Goal: Understand process/instructions: Learn how to perform a task or action

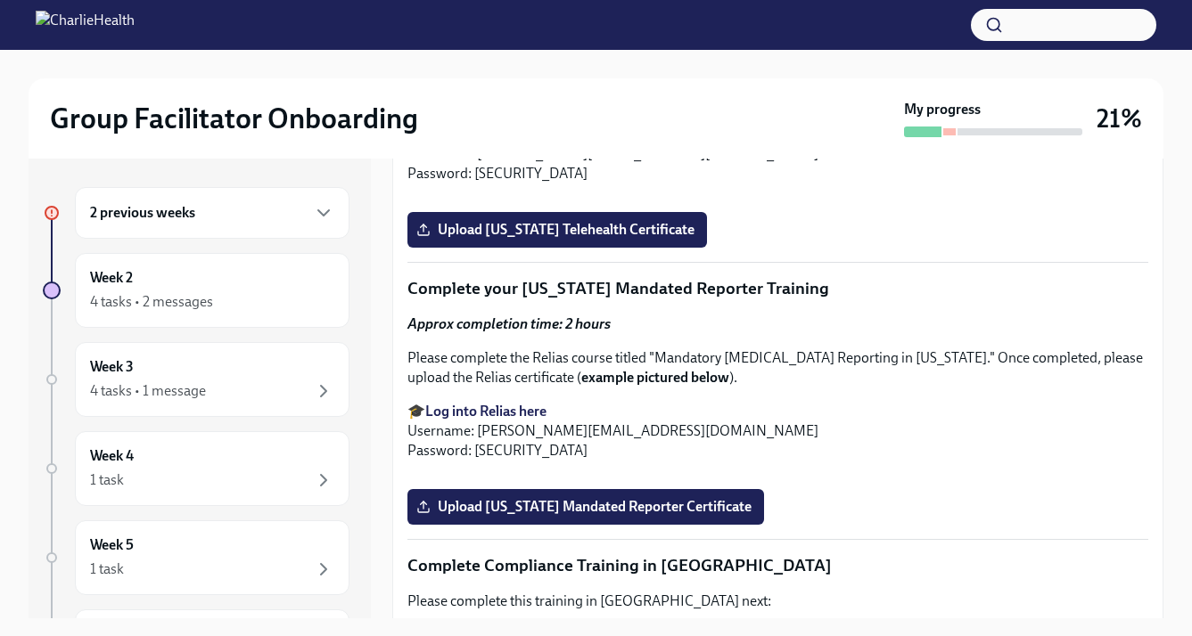
scroll to position [2420, 0]
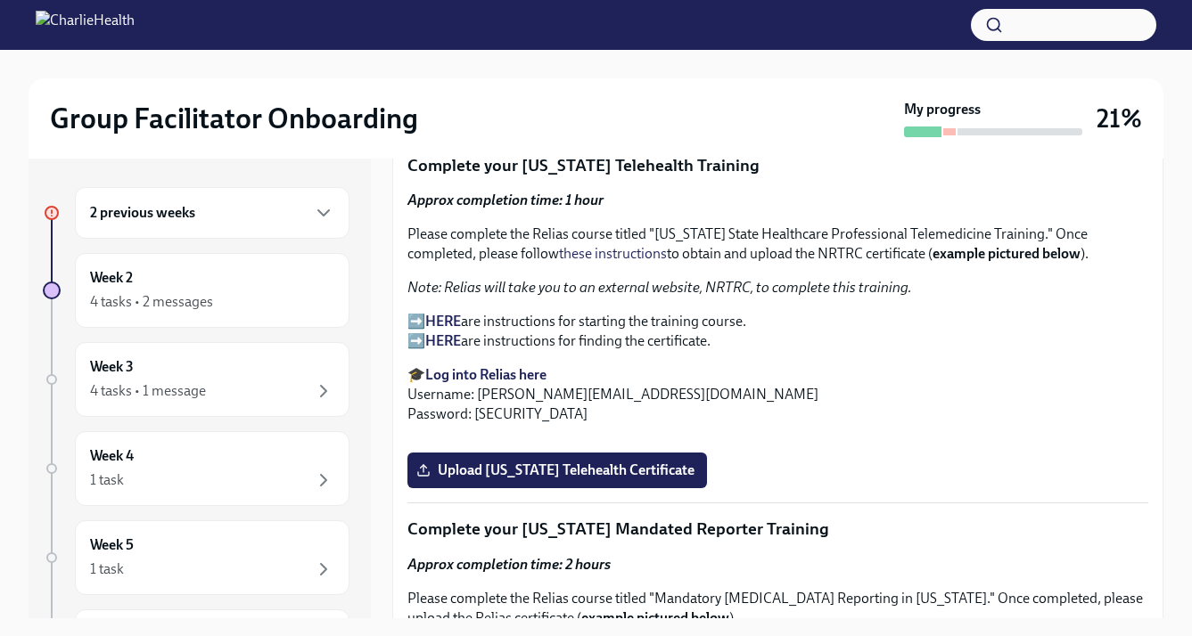
click at [300, 217] on div "2 previous weeks" at bounding box center [212, 212] width 244 height 21
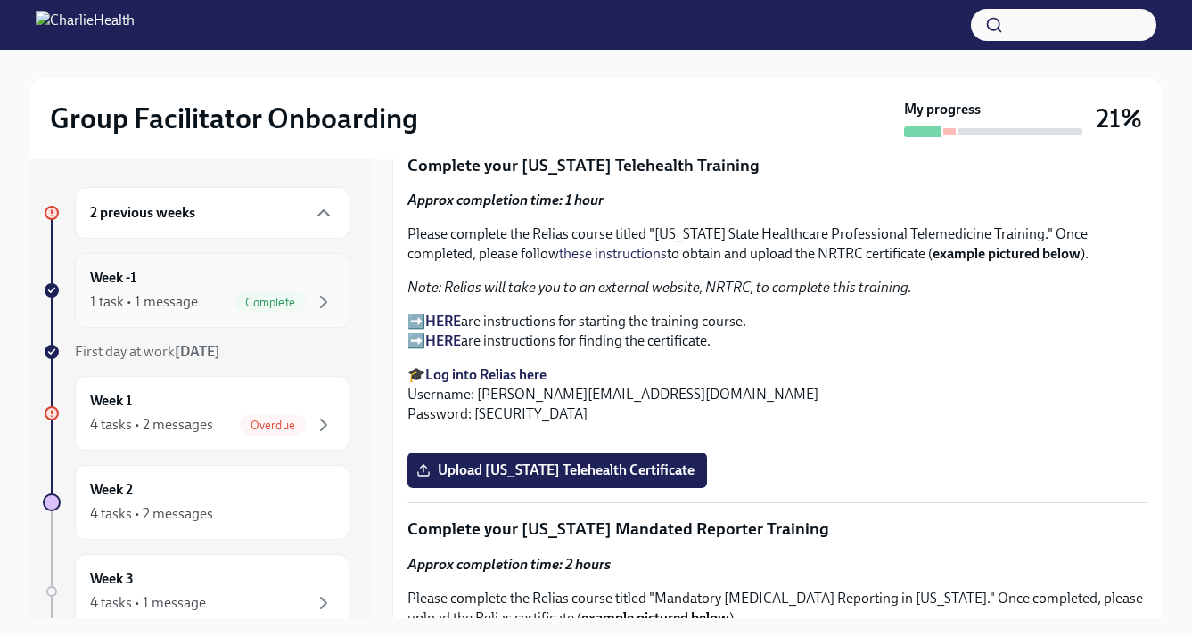
click at [309, 275] on div "Week -1 1 task • 1 message Complete" at bounding box center [212, 290] width 244 height 45
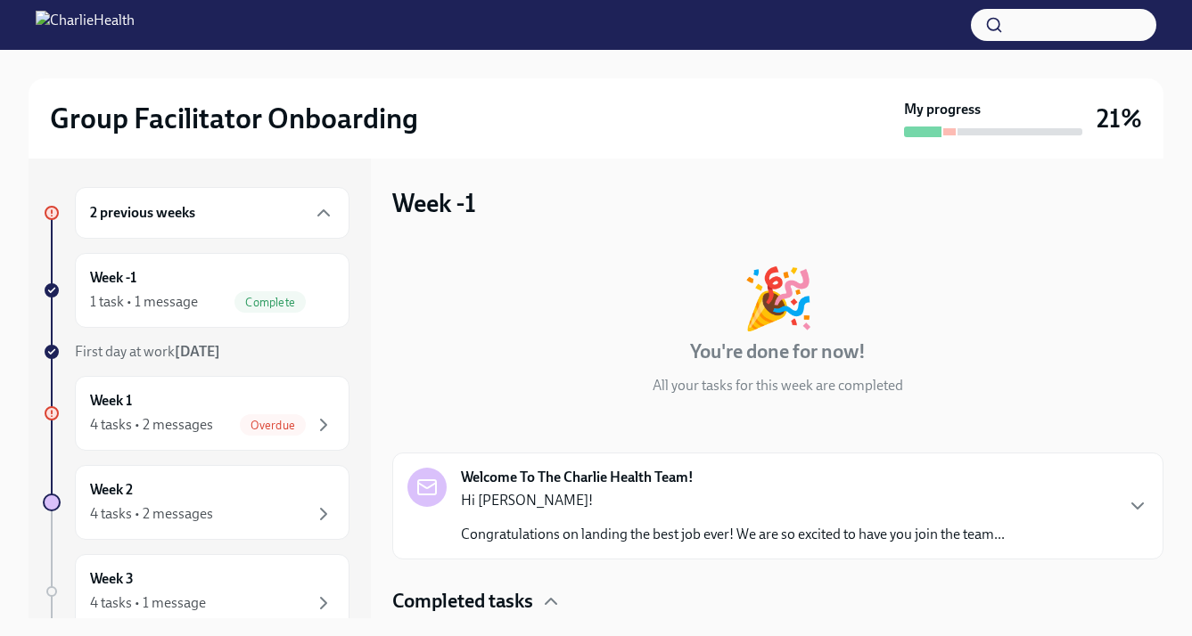
scroll to position [70, 0]
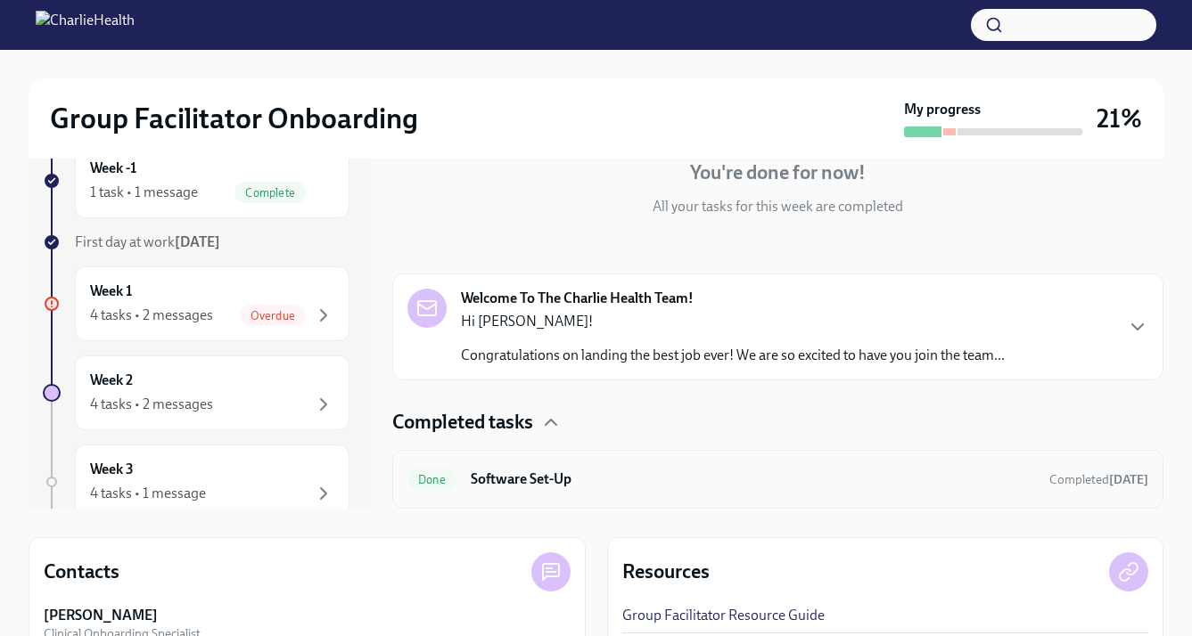
click at [582, 488] on h6 "Software Set-Up" at bounding box center [753, 480] width 564 height 20
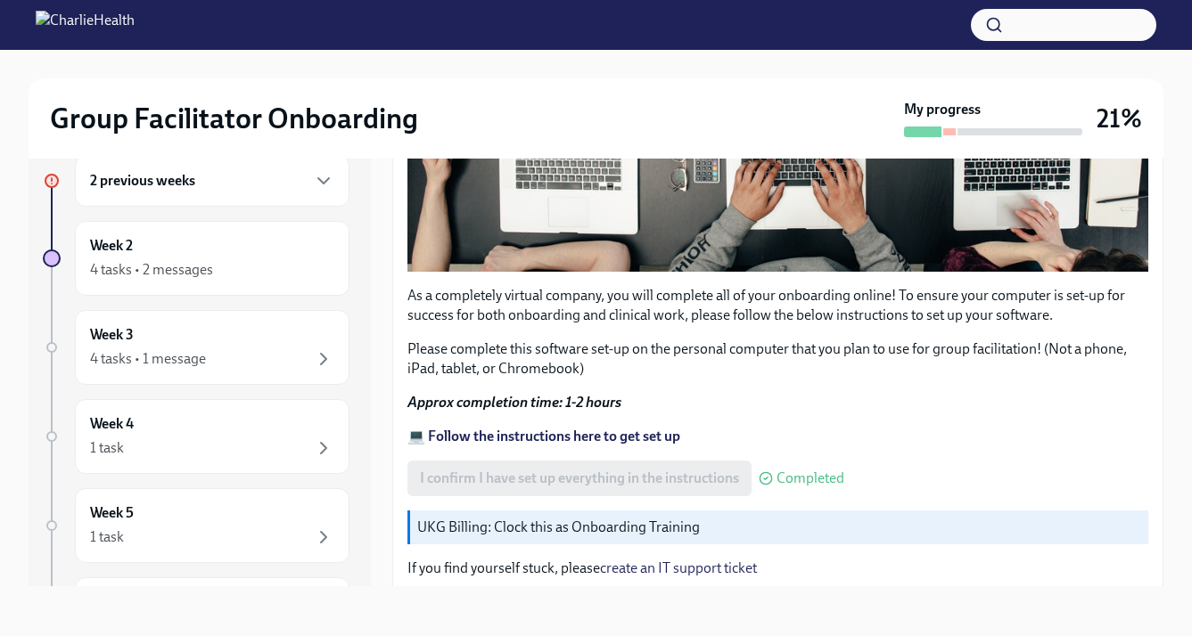
scroll to position [614, 0]
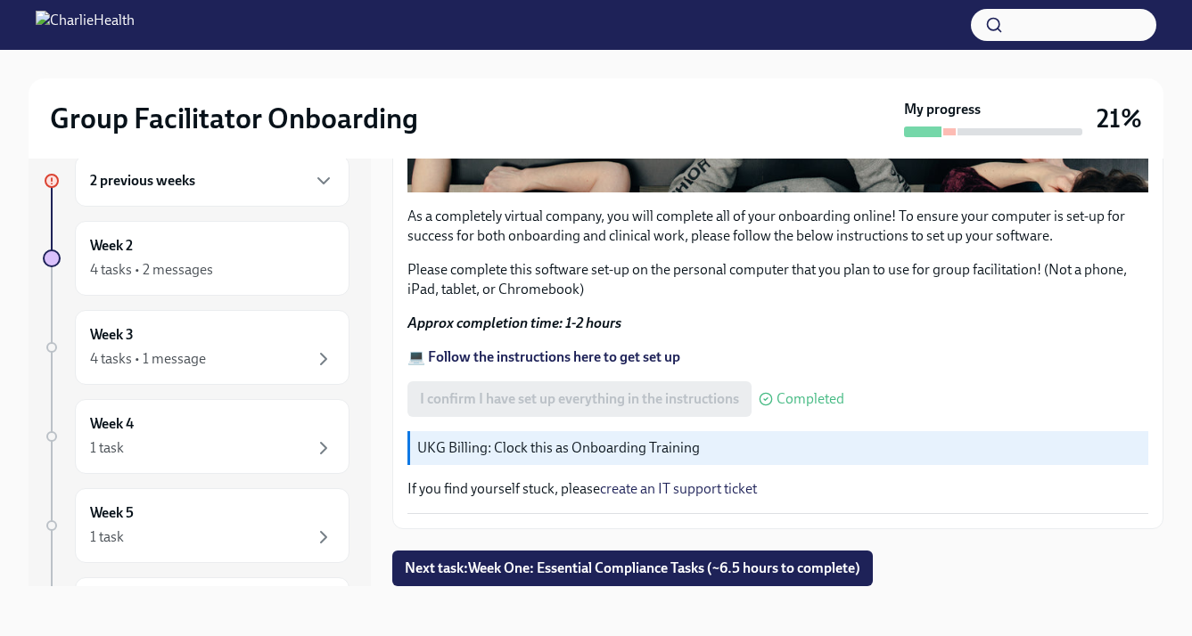
click at [565, 355] on strong "💻 Follow the instructions here to get set up" at bounding box center [543, 356] width 273 height 17
click at [678, 570] on span "Next task : Week One: Essential Compliance Tasks (~6.5 hours to complete)" at bounding box center [632, 569] width 455 height 18
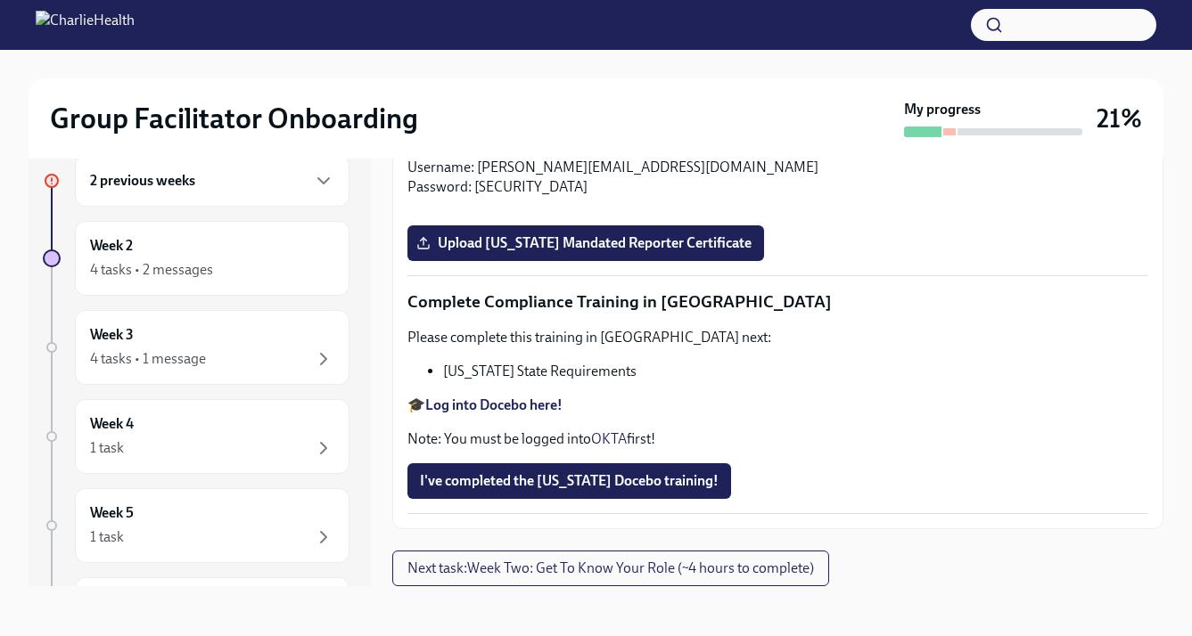
scroll to position [3990, 0]
click at [635, 553] on button "Next task : Week Two: Get To Know Your Role (~4 hours to complete)" at bounding box center [610, 569] width 437 height 36
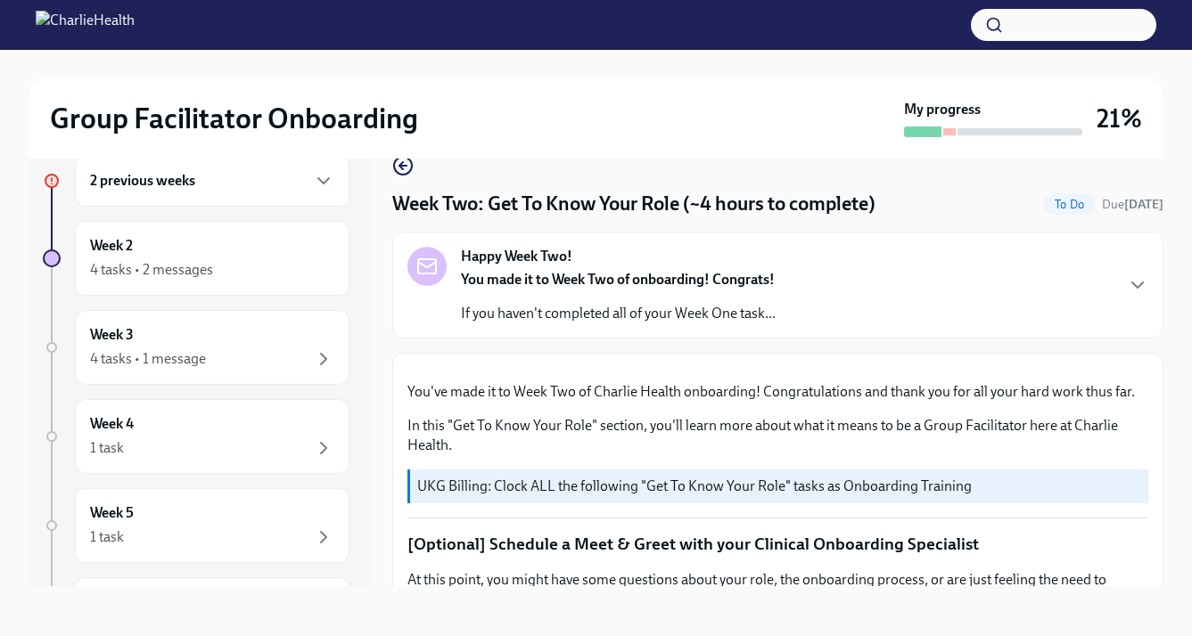
click at [948, 131] on div at bounding box center [949, 131] width 12 height 7
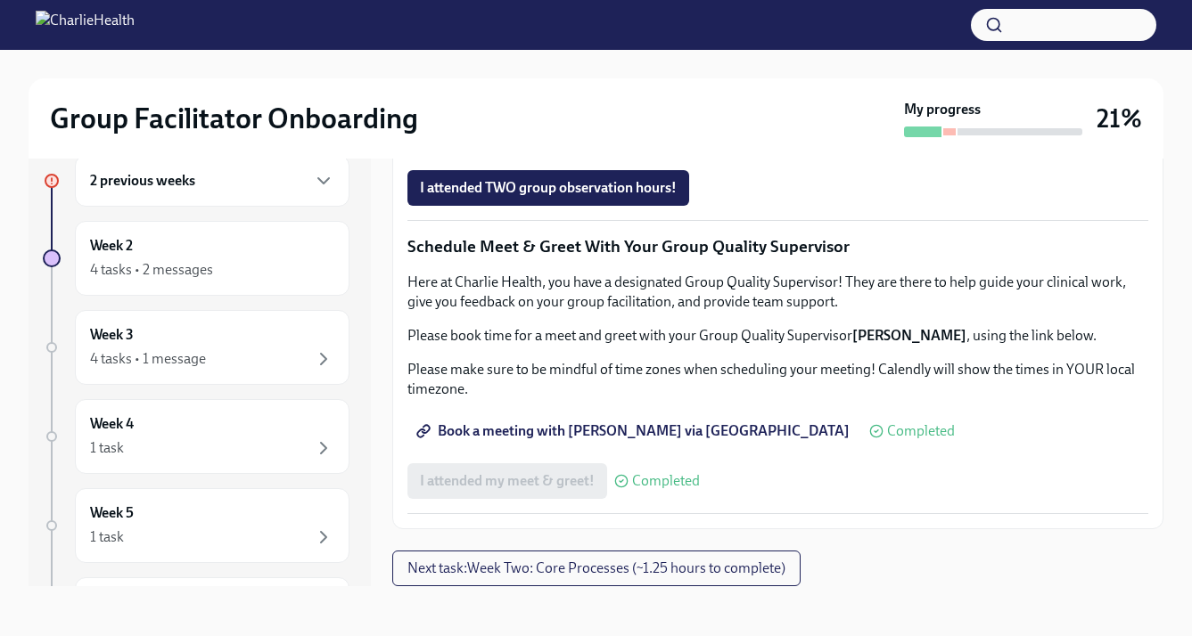
scroll to position [1367, 0]
click at [603, 97] on span "Group Observation Instructions" at bounding box center [527, 88] width 214 height 18
click at [650, 147] on span "Complete this form to schedule your observations" at bounding box center [582, 138] width 324 height 18
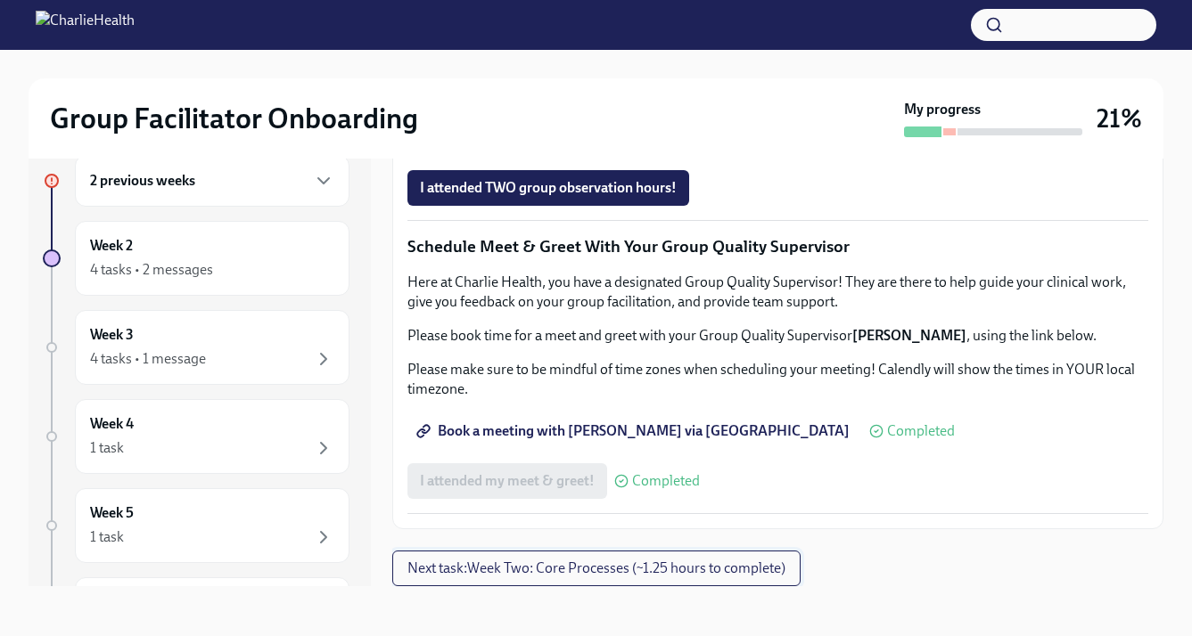
click at [727, 567] on span "Next task : Week Two: Core Processes (~1.25 hours to complete)" at bounding box center [596, 569] width 378 height 18
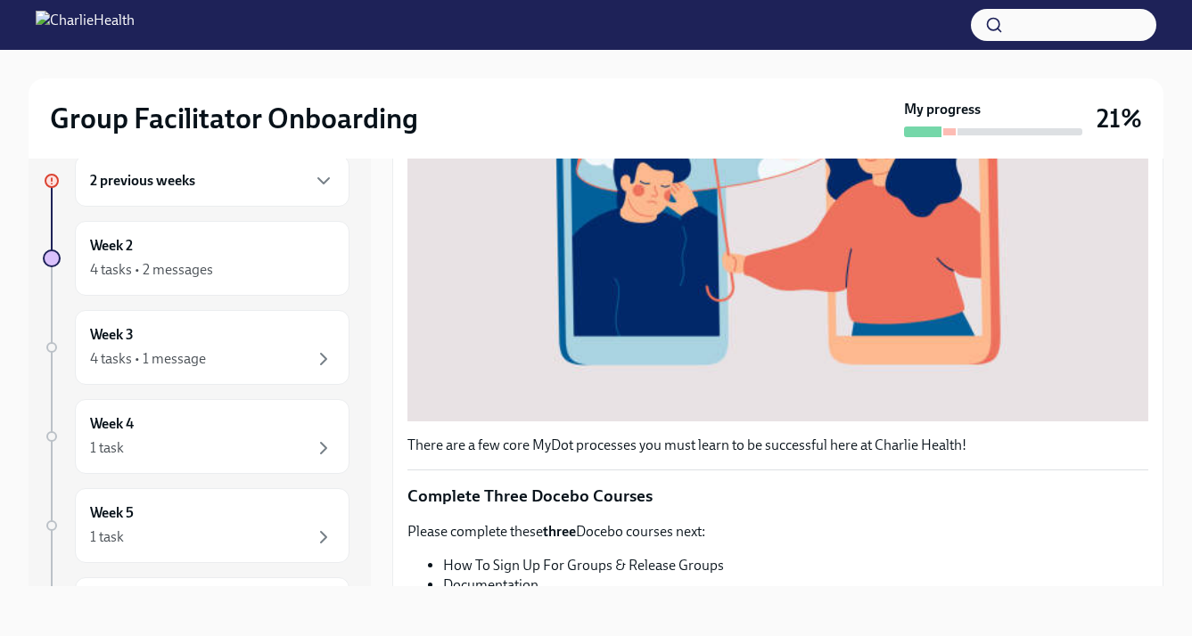
scroll to position [708, 0]
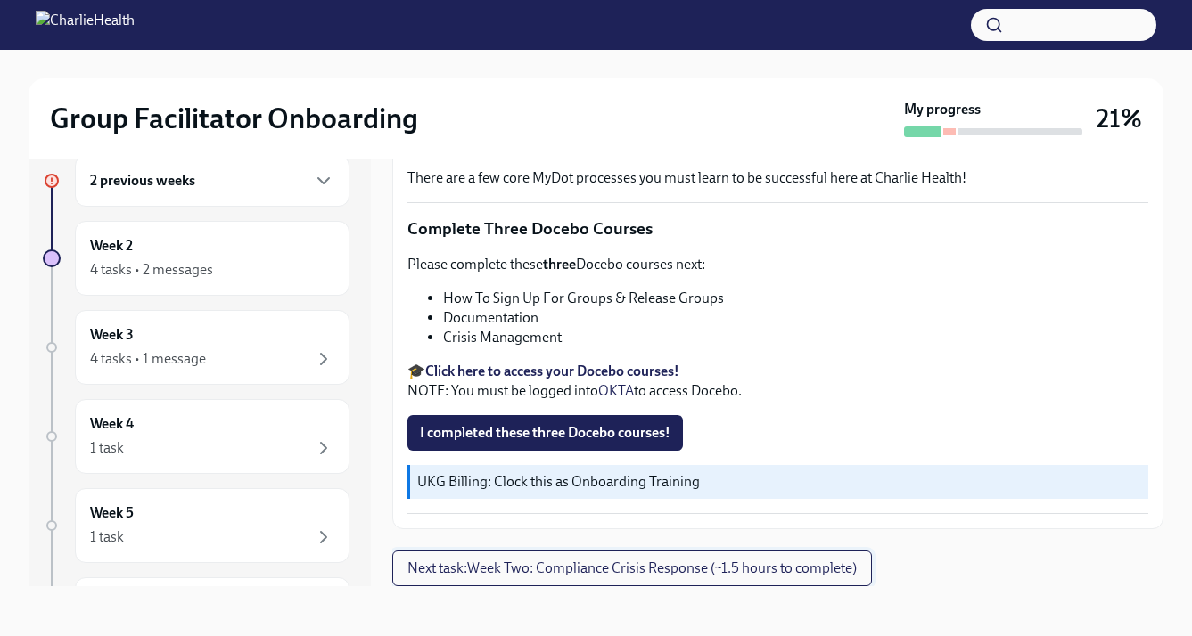
click at [813, 579] on button "Next task : Week Two: Compliance Crisis Response (~1.5 hours to complete)" at bounding box center [632, 569] width 480 height 36
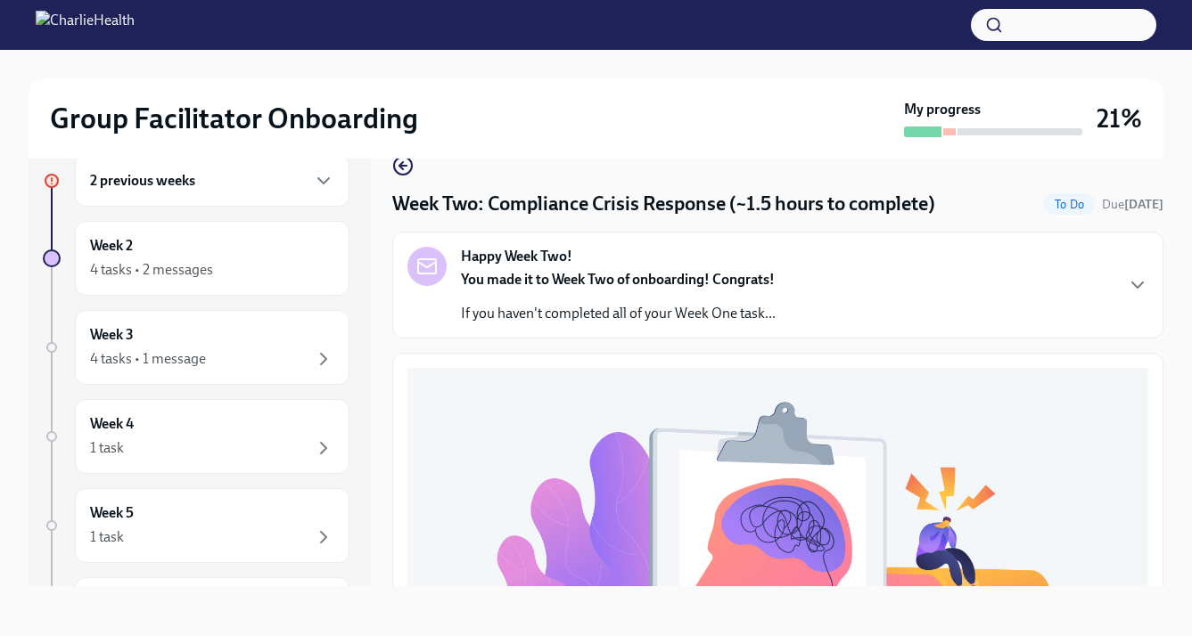
click at [126, 190] on h6 "2 previous weeks" at bounding box center [142, 181] width 105 height 20
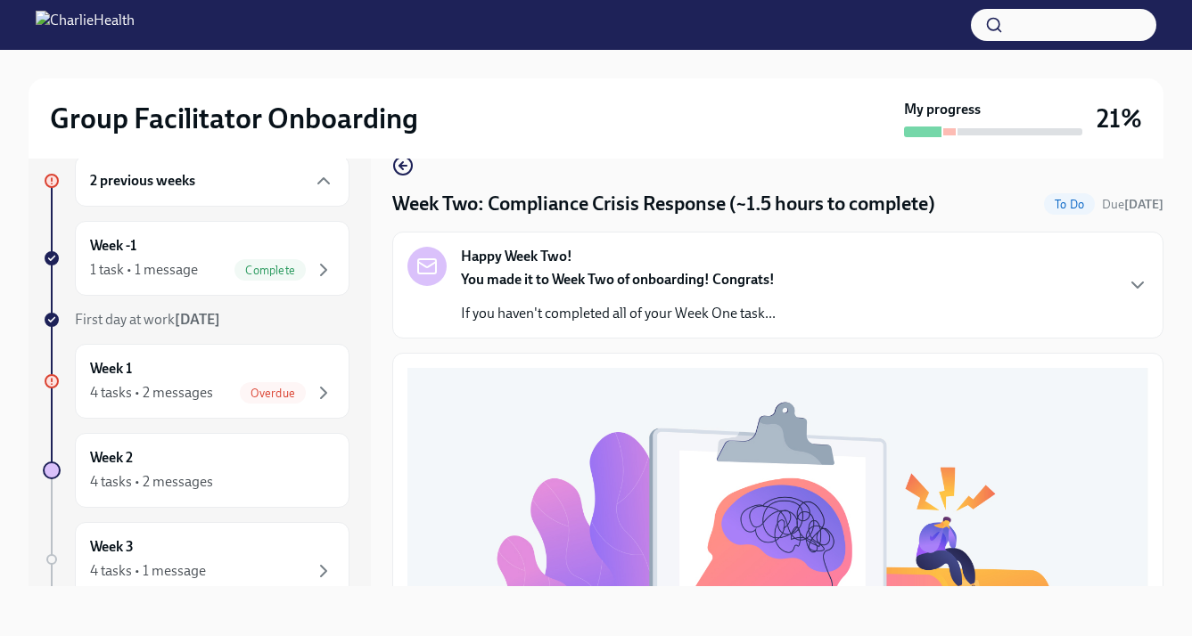
click at [139, 179] on h6 "2 previous weeks" at bounding box center [142, 181] width 105 height 20
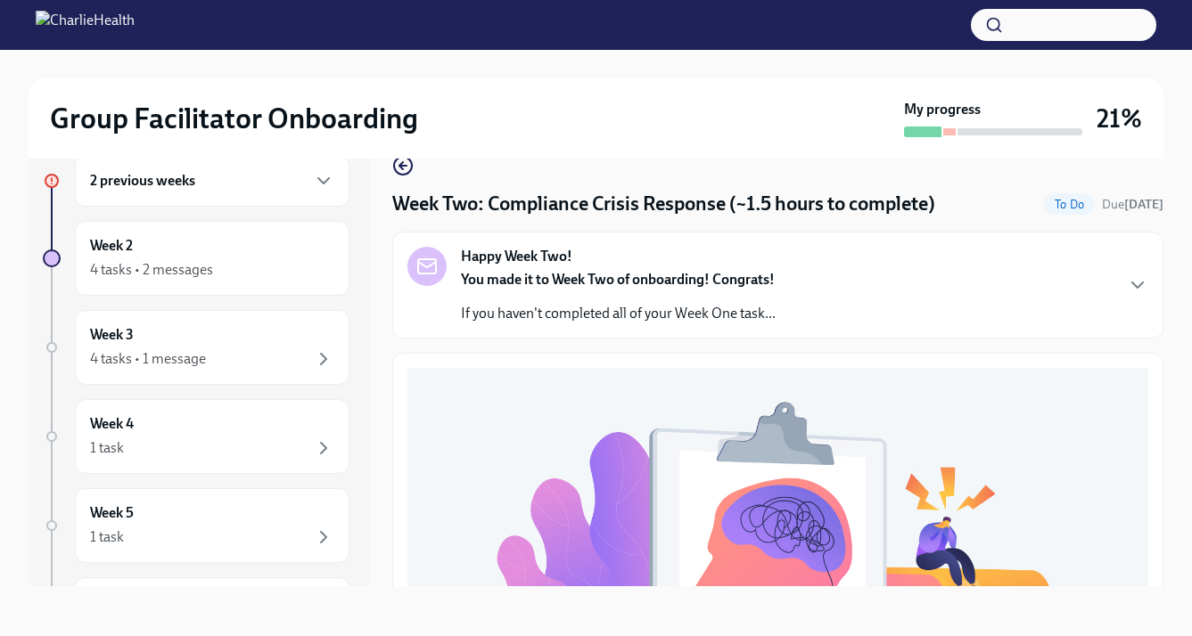
click at [139, 179] on h6 "2 previous weeks" at bounding box center [142, 181] width 105 height 20
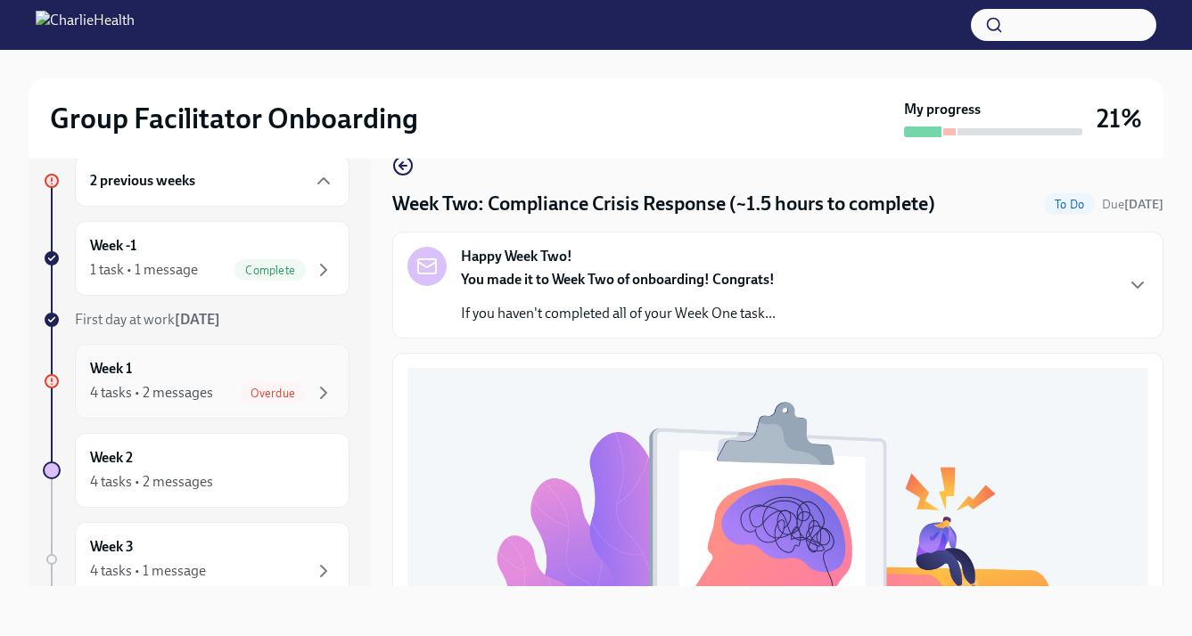
click at [197, 378] on div "Week 1 4 tasks • 2 messages Overdue" at bounding box center [212, 381] width 244 height 45
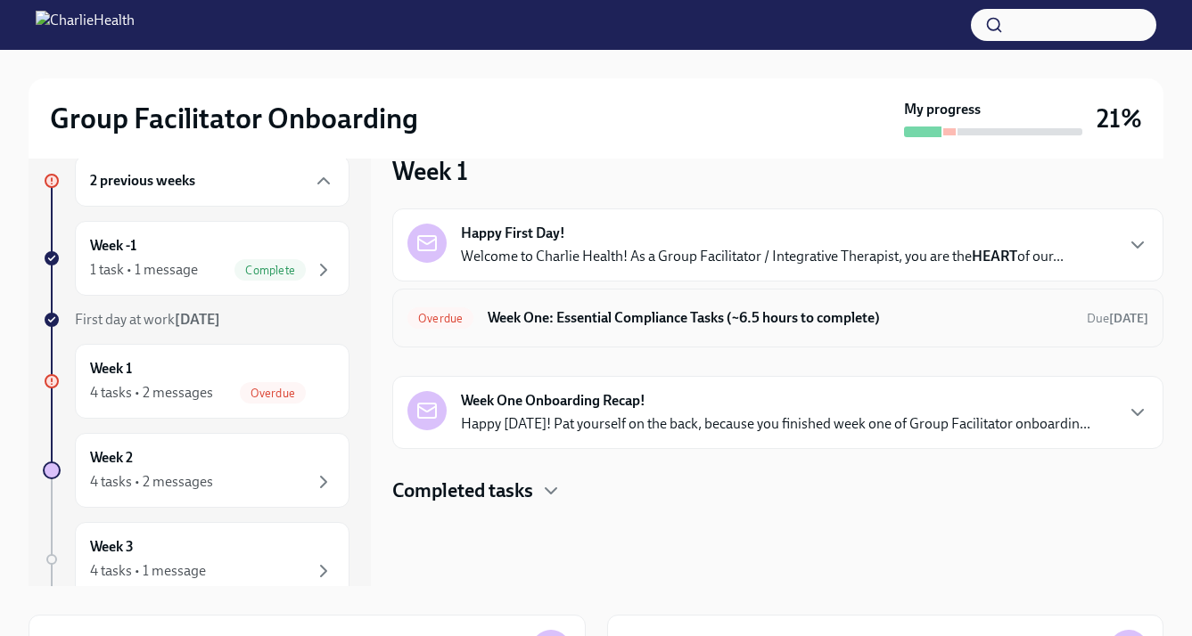
click at [563, 334] on div "Overdue Week One: Essential Compliance Tasks (~6.5 hours to complete) Due [DATE]" at bounding box center [777, 318] width 771 height 59
click at [573, 316] on h6 "Week One: Essential Compliance Tasks (~6.5 hours to complete)" at bounding box center [780, 318] width 585 height 20
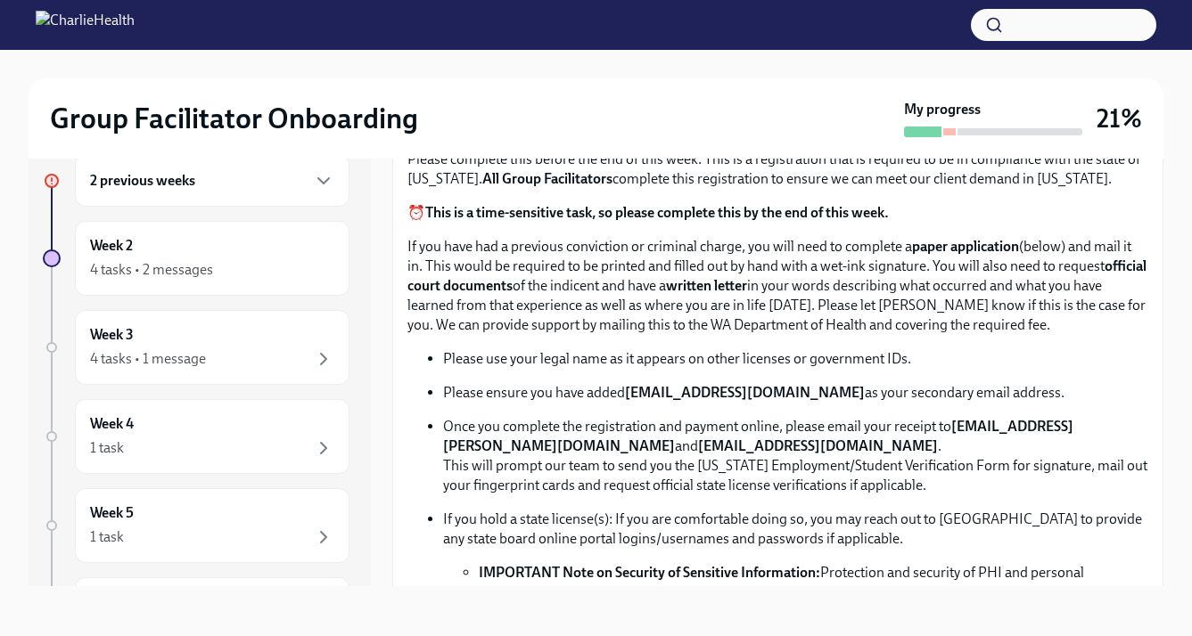
scroll to position [350, 0]
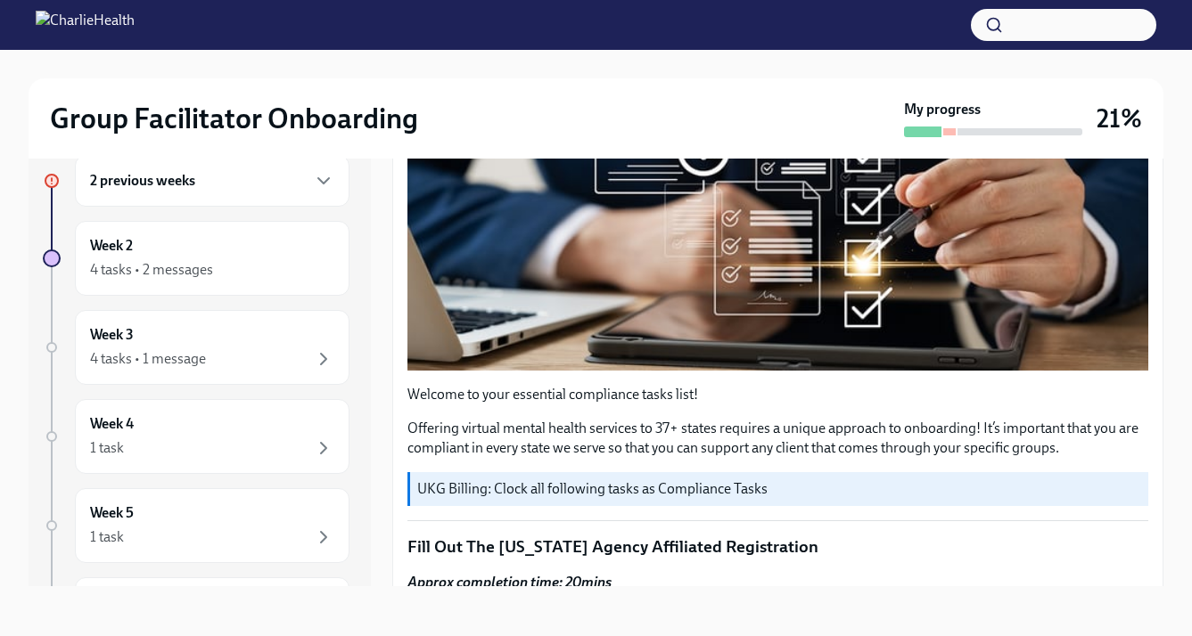
click at [286, 192] on div "2 previous weeks" at bounding box center [212, 181] width 275 height 52
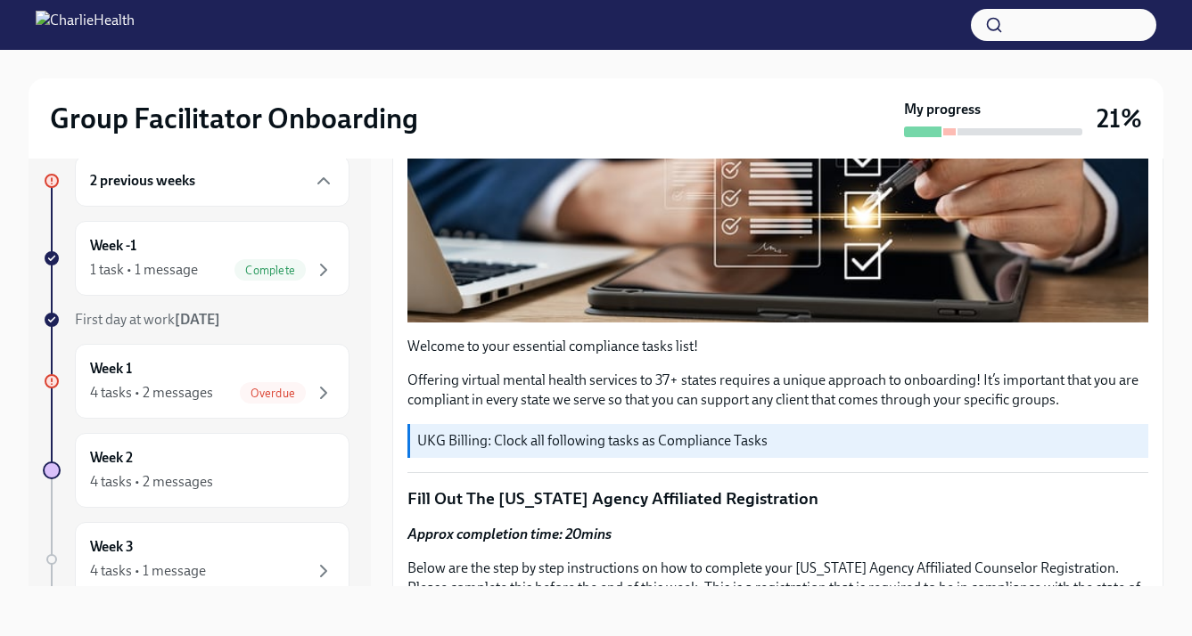
scroll to position [396, 0]
